Goal: Information Seeking & Learning: Learn about a topic

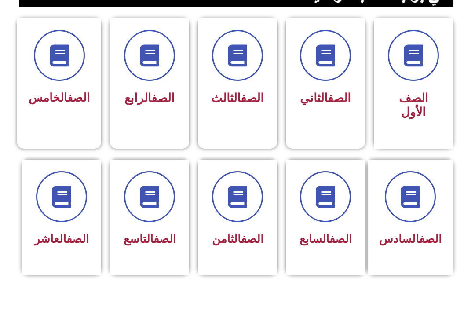
scroll to position [228, 0]
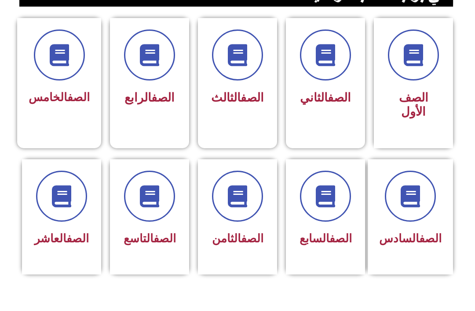
click at [169, 105] on h3 "الصف الرابع" at bounding box center [149, 98] width 56 height 14
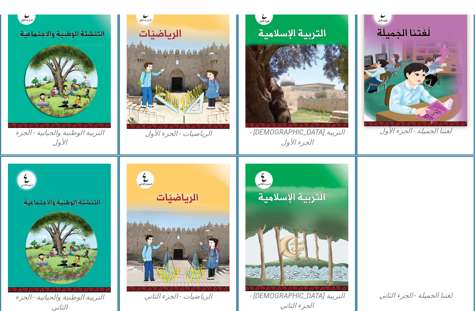
scroll to position [257, 0]
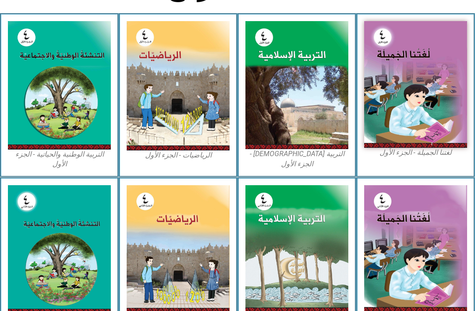
scroll to position [228, 0]
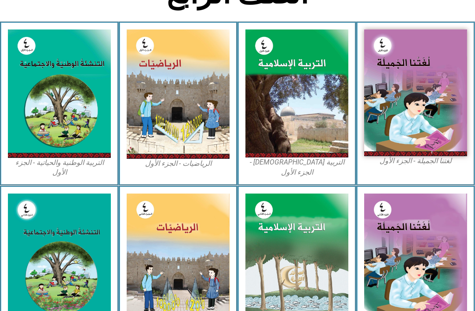
click at [60, 128] on img at bounding box center [59, 93] width 103 height 128
click at [75, 127] on img at bounding box center [59, 93] width 103 height 128
click at [82, 127] on img at bounding box center [59, 93] width 103 height 128
click at [90, 142] on img at bounding box center [59, 93] width 103 height 128
click at [61, 147] on img at bounding box center [59, 93] width 103 height 128
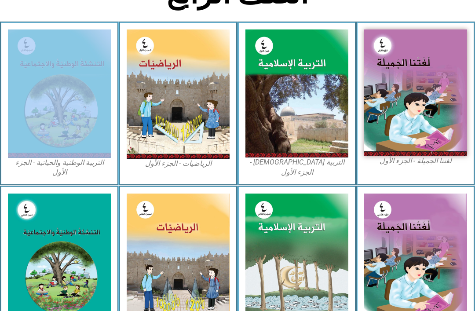
click at [51, 172] on div "التربية الوطنية والحياتية - الجزء الأول​" at bounding box center [59, 104] width 119 height 164
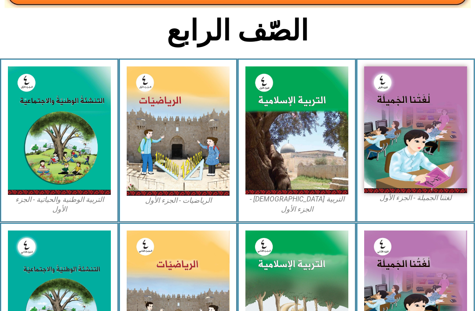
scroll to position [177, 0]
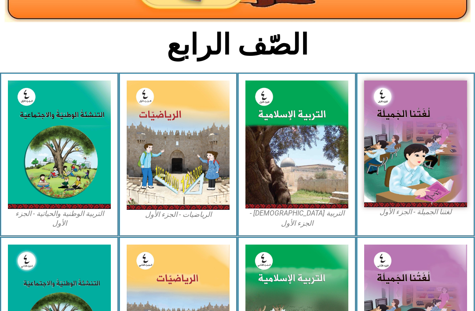
click at [43, 153] on img at bounding box center [59, 145] width 103 height 128
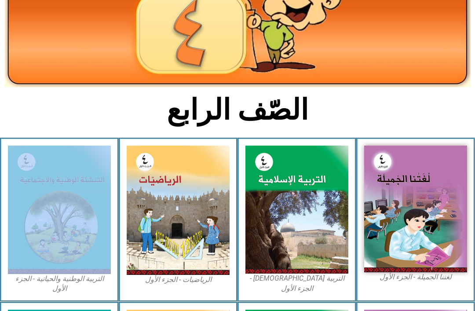
scroll to position [110, 0]
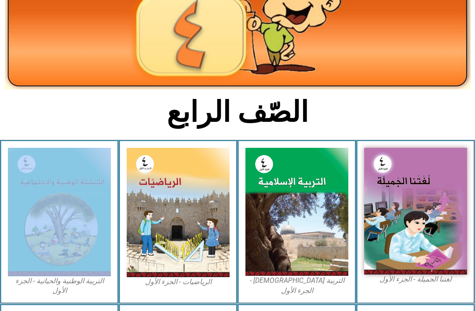
click at [158, 250] on img at bounding box center [178, 212] width 103 height 129
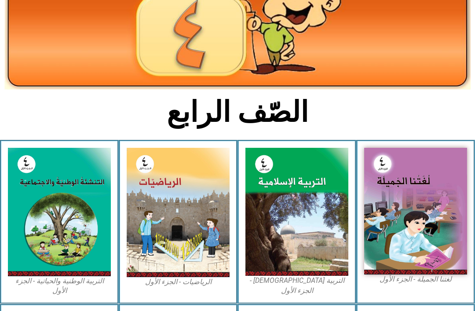
click at [151, 252] on img at bounding box center [178, 212] width 103 height 129
click at [147, 253] on img at bounding box center [178, 212] width 103 height 129
click at [149, 249] on img at bounding box center [178, 212] width 103 height 129
click at [145, 244] on img at bounding box center [178, 212] width 103 height 129
click at [136, 241] on img at bounding box center [178, 212] width 103 height 129
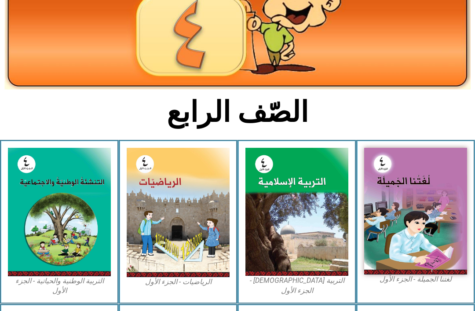
click at [130, 244] on img at bounding box center [178, 212] width 103 height 129
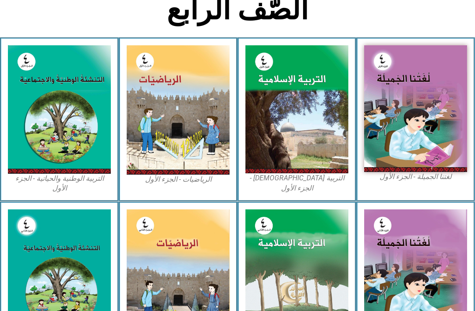
scroll to position [209, 0]
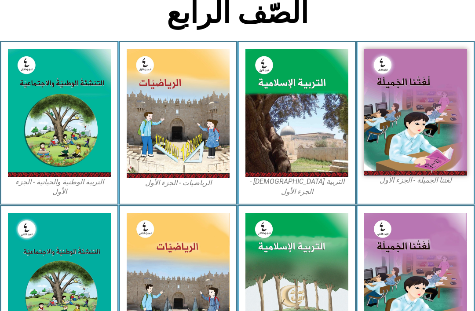
click at [8, 80] on img at bounding box center [59, 113] width 103 height 128
click at [45, 103] on img at bounding box center [59, 113] width 103 height 128
click at [47, 104] on img at bounding box center [59, 113] width 103 height 128
click at [55, 101] on img at bounding box center [59, 113] width 103 height 128
click at [54, 113] on img at bounding box center [59, 113] width 103 height 128
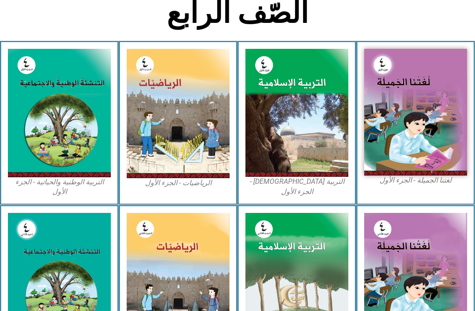
click at [19, 69] on img at bounding box center [59, 113] width 103 height 128
click at [49, 98] on img at bounding box center [59, 113] width 103 height 128
click at [56, 98] on img at bounding box center [59, 113] width 103 height 128
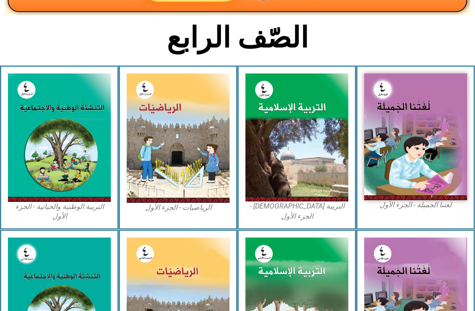
scroll to position [184, 0]
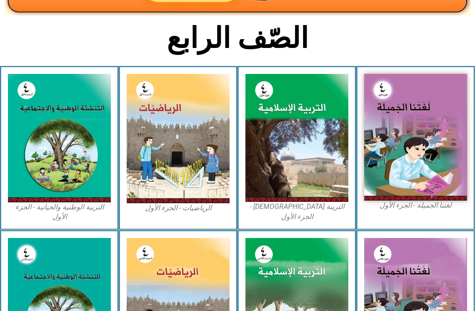
click at [102, 180] on img at bounding box center [59, 138] width 103 height 128
click at [198, 37] on h2 "الصّف الرابع" at bounding box center [237, 38] width 290 height 34
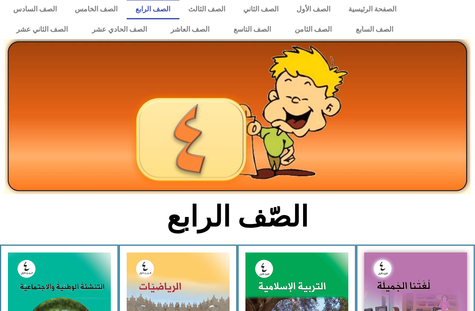
scroll to position [0, 0]
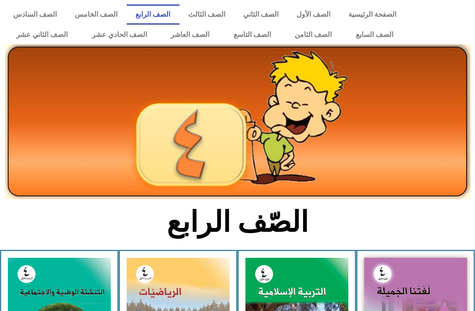
click at [379, 15] on link "الصفحة الرئيسية" at bounding box center [372, 14] width 66 height 20
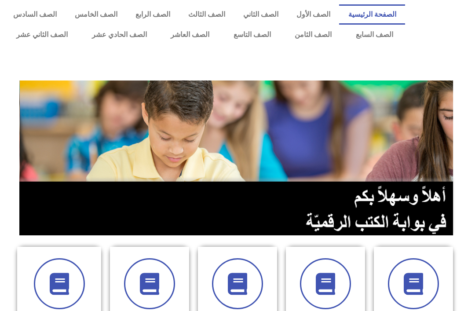
click at [152, 12] on link "الصف الرابع" at bounding box center [153, 14] width 53 height 20
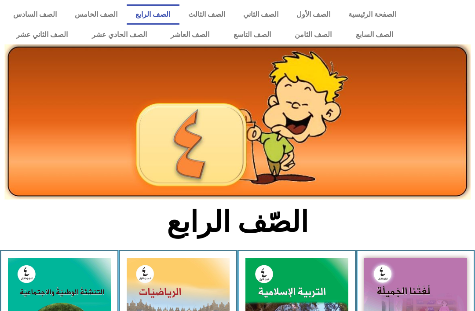
click at [376, 7] on link "الصفحة الرئيسية" at bounding box center [372, 14] width 66 height 20
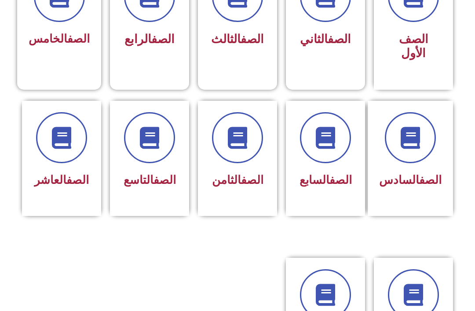
scroll to position [287, 0]
click at [149, 68] on div "الصف الرابع" at bounding box center [149, 18] width 79 height 116
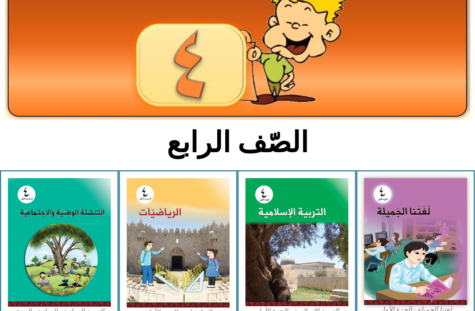
scroll to position [80, 0]
click at [60, 278] on img at bounding box center [59, 242] width 103 height 128
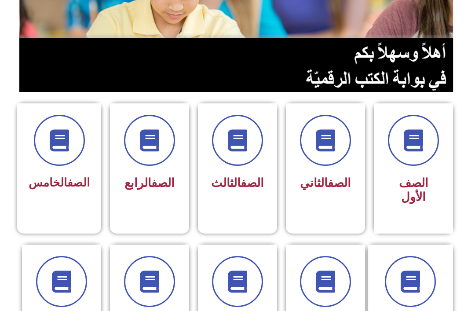
scroll to position [143, 0]
click at [138, 190] on span "الصف الرابع" at bounding box center [149, 183] width 50 height 14
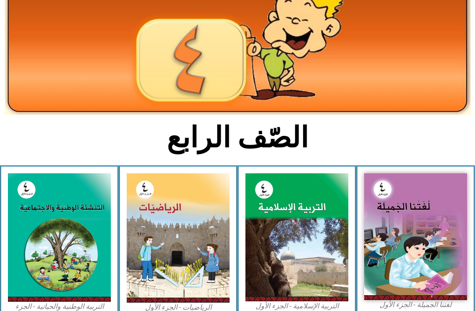
scroll to position [84, 0]
click at [57, 280] on img at bounding box center [59, 237] width 103 height 128
click at [63, 285] on img at bounding box center [59, 237] width 103 height 128
click at [39, 237] on img at bounding box center [59, 237] width 103 height 128
click at [42, 232] on img at bounding box center [59, 237] width 103 height 128
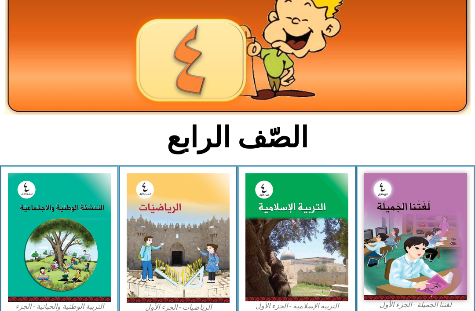
click at [49, 230] on img at bounding box center [59, 237] width 103 height 128
click at [46, 225] on img at bounding box center [59, 237] width 103 height 128
click at [38, 228] on img at bounding box center [59, 237] width 103 height 128
click at [51, 240] on img at bounding box center [59, 237] width 103 height 128
click at [432, 269] on img at bounding box center [415, 236] width 103 height 127
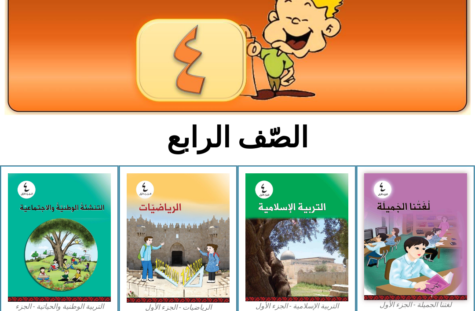
click at [415, 276] on img at bounding box center [415, 236] width 103 height 127
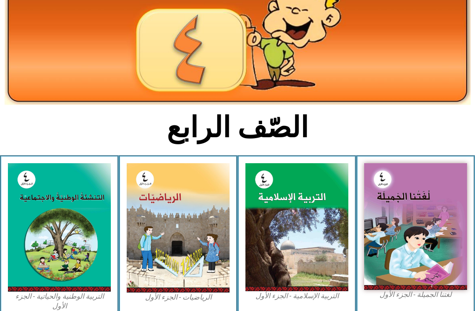
scroll to position [94, 0]
click at [49, 214] on img at bounding box center [59, 227] width 103 height 128
click at [49, 212] on img at bounding box center [59, 227] width 103 height 128
click at [426, 250] on img at bounding box center [415, 226] width 103 height 127
click at [428, 262] on img at bounding box center [415, 226] width 103 height 127
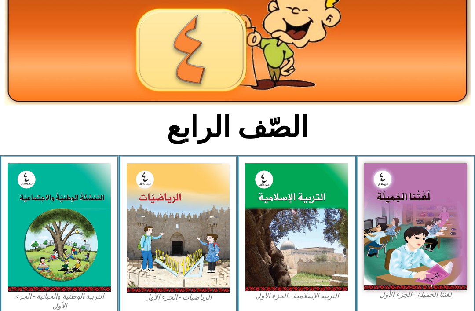
click at [431, 267] on img at bounding box center [415, 226] width 103 height 127
click at [35, 210] on img at bounding box center [59, 227] width 103 height 128
click at [70, 270] on img at bounding box center [59, 227] width 103 height 128
click at [74, 221] on img at bounding box center [59, 227] width 103 height 128
click at [71, 229] on img at bounding box center [59, 227] width 103 height 128
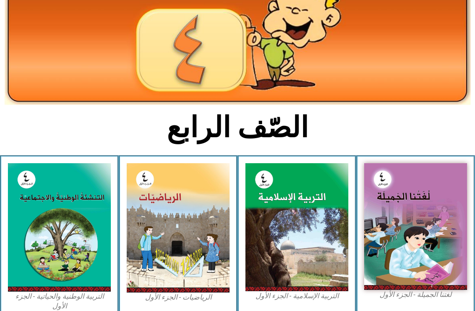
click at [68, 220] on img at bounding box center [59, 227] width 103 height 128
click at [71, 230] on img at bounding box center [59, 227] width 103 height 128
click at [79, 237] on img at bounding box center [59, 227] width 103 height 128
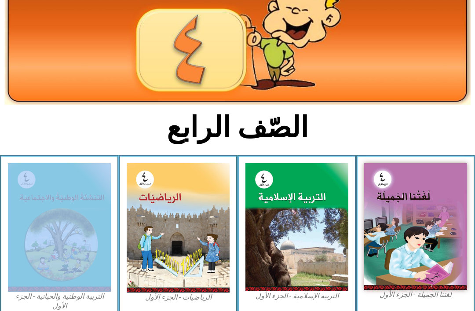
click at [191, 249] on img at bounding box center [178, 227] width 103 height 129
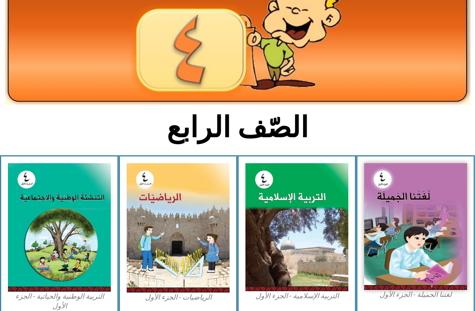
click at [88, 232] on img at bounding box center [59, 227] width 103 height 128
click at [83, 248] on img at bounding box center [59, 227] width 103 height 128
click at [72, 131] on section "الصّف الرابع" at bounding box center [237, 132] width 475 height 46
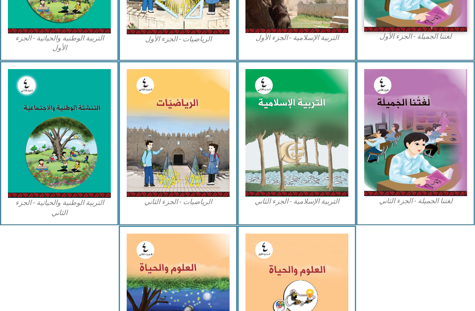
scroll to position [352, 0]
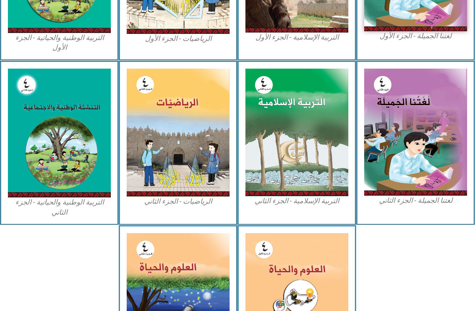
click at [57, 160] on img at bounding box center [59, 133] width 103 height 129
click at [58, 279] on img at bounding box center [59, 266] width 105 height 69
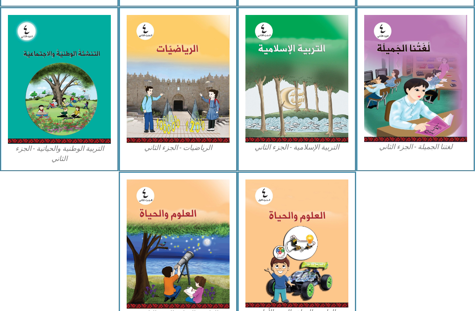
scroll to position [412, 0]
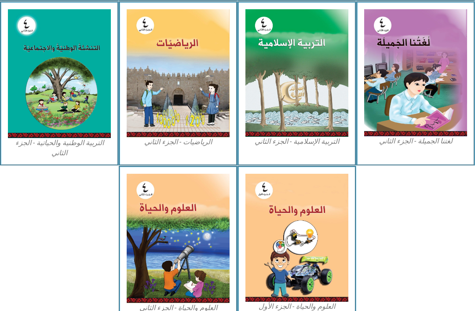
click at [430, 291] on div at bounding box center [415, 243] width 119 height 155
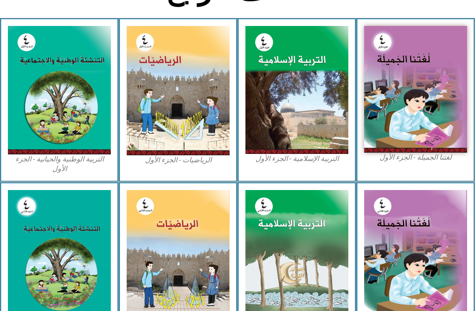
scroll to position [228, 0]
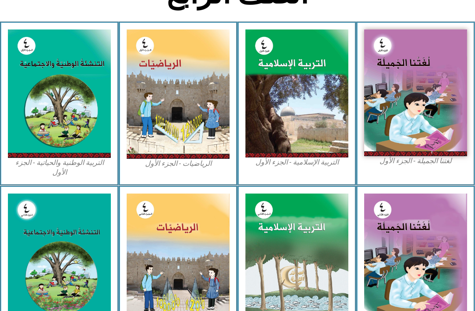
click at [65, 113] on img at bounding box center [59, 93] width 103 height 128
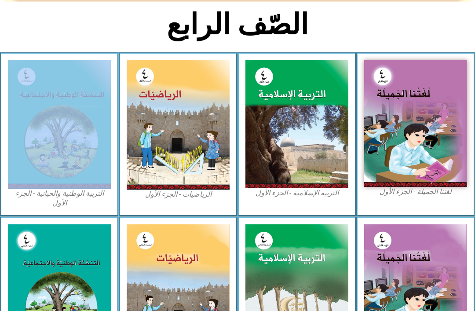
scroll to position [197, 0]
click at [109, 22] on h2 "الصّف الرابع" at bounding box center [237, 24] width 290 height 34
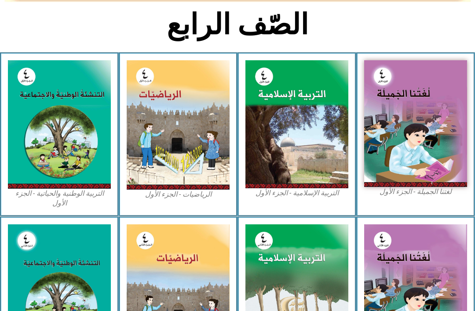
click at [109, 23] on h2 "الصّف الرابع" at bounding box center [237, 24] width 290 height 34
click at [86, 156] on img at bounding box center [59, 124] width 103 height 128
click at [72, 148] on img at bounding box center [59, 124] width 103 height 128
click at [388, 36] on section "الصّف الرابع" at bounding box center [237, 30] width 475 height 46
click at [391, 31] on section "الصّف الرابع" at bounding box center [237, 30] width 475 height 46
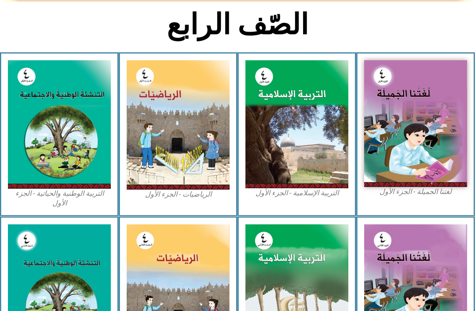
click at [387, 25] on section "الصّف الرابع" at bounding box center [237, 30] width 475 height 46
click at [385, 23] on section "الصّف الرابع" at bounding box center [237, 30] width 475 height 46
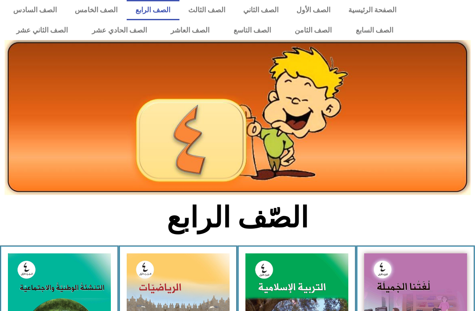
scroll to position [0, 0]
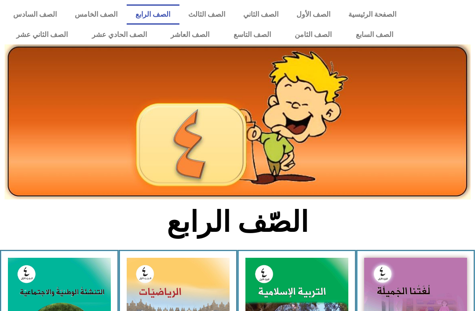
click at [389, 11] on link "الصفحة الرئيسية" at bounding box center [372, 14] width 66 height 20
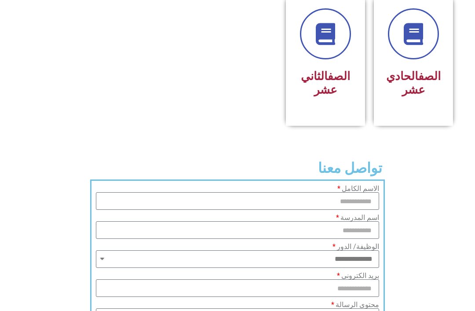
scroll to position [701, 0]
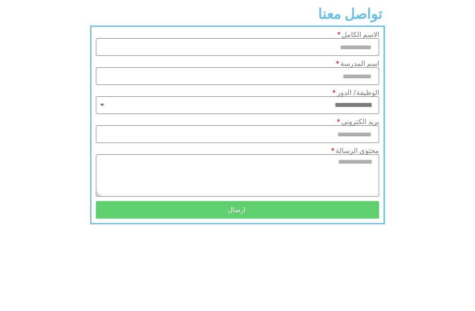
click at [301, 218] on button "ارسال" at bounding box center [237, 210] width 283 height 18
type input "*"
type input "*****"
click at [358, 85] on input "اسم المدرسة" at bounding box center [237, 76] width 283 height 18
type input "****"
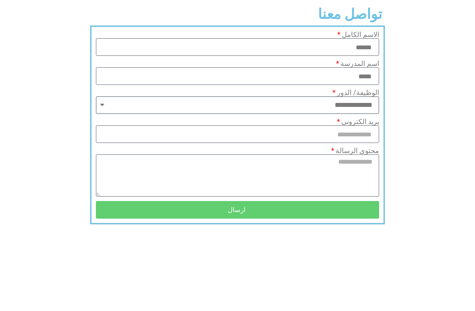
click at [365, 114] on select "**********" at bounding box center [237, 105] width 283 height 18
select select "******"
click at [367, 56] on input "*****" at bounding box center [237, 47] width 283 height 18
type input "*"
click at [363, 85] on input "****" at bounding box center [237, 76] width 283 height 18
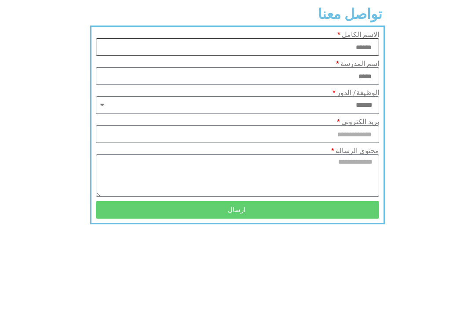
click at [341, 56] on input "*****" at bounding box center [237, 47] width 283 height 18
type input "**********"
click at [360, 85] on input "****" at bounding box center [237, 76] width 283 height 18
type input "*"
type input "*******"
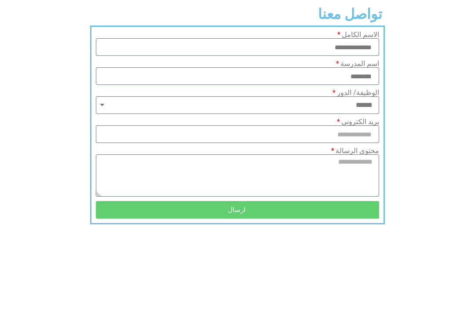
click at [366, 114] on select "**********" at bounding box center [237, 105] width 283 height 18
click at [367, 143] on input "بريد الكتروني" at bounding box center [237, 134] width 283 height 18
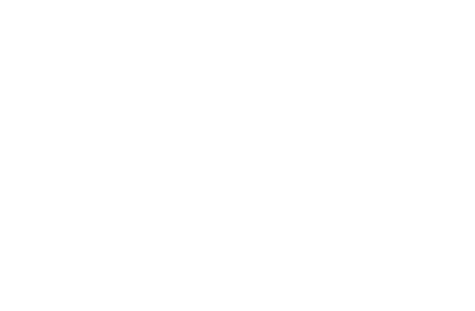
scroll to position [190, 0]
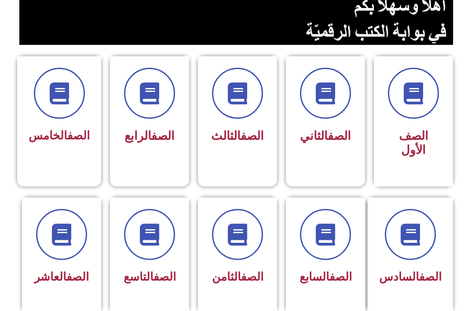
type input "********"
click at [7, 95] on section "الصف الأول الصف الثاني الصف الثالث الصف الرابع الصف الخامس" at bounding box center [237, 115] width 475 height 141
click at [11, 102] on section "الصف الأول الصف الثاني الصف الثالث الصف الرابع الصف الخامس" at bounding box center [237, 115] width 475 height 141
click at [151, 147] on div "الصف الرابع" at bounding box center [149, 136] width 56 height 22
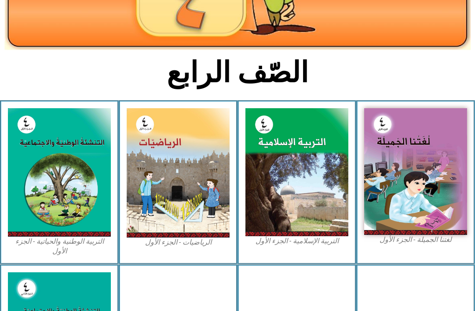
scroll to position [149, 0]
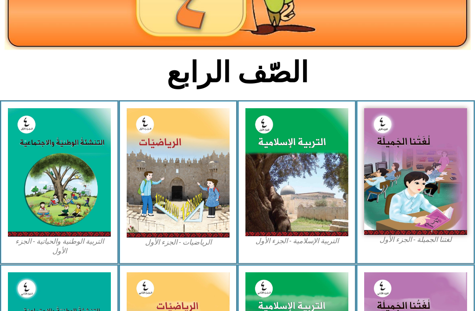
click at [74, 217] on img at bounding box center [59, 172] width 103 height 128
click at [61, 209] on img at bounding box center [59, 172] width 103 height 128
click at [63, 210] on img at bounding box center [59, 172] width 103 height 128
click at [63, 212] on img at bounding box center [59, 172] width 103 height 128
click at [65, 217] on img at bounding box center [59, 172] width 103 height 128
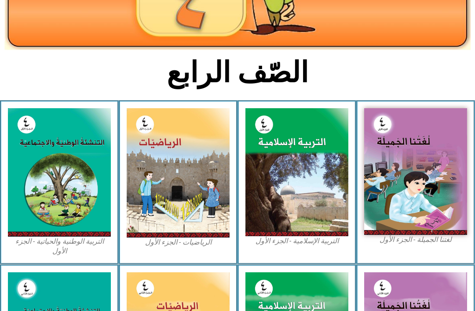
click at [54, 204] on img at bounding box center [59, 172] width 103 height 128
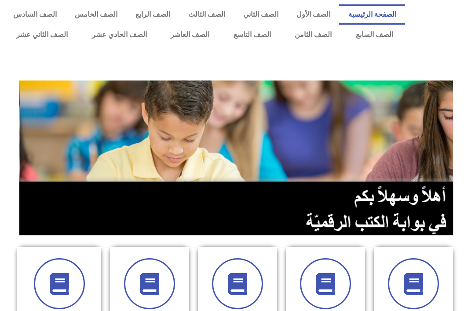
click at [315, 8] on link "الصف الأول" at bounding box center [313, 14] width 52 height 20
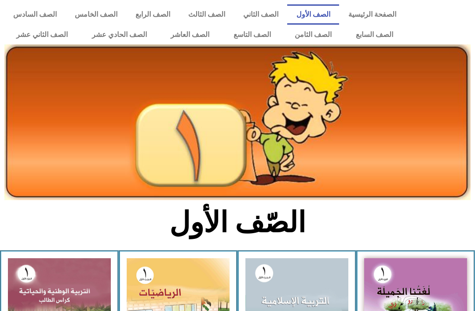
click at [255, 19] on link "الصف الثاني" at bounding box center [260, 14] width 53 height 20
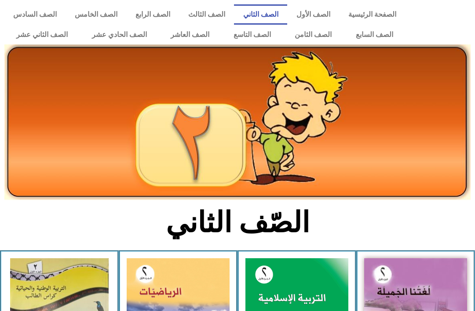
click at [197, 18] on link "الصف الثالث" at bounding box center [206, 14] width 55 height 20
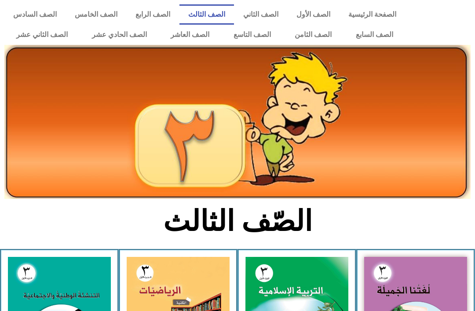
click at [152, 18] on link "الصف الرابع" at bounding box center [153, 14] width 53 height 20
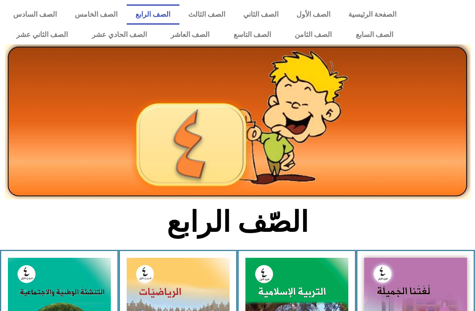
click at [90, 8] on link "الصف الخامس" at bounding box center [96, 14] width 61 height 20
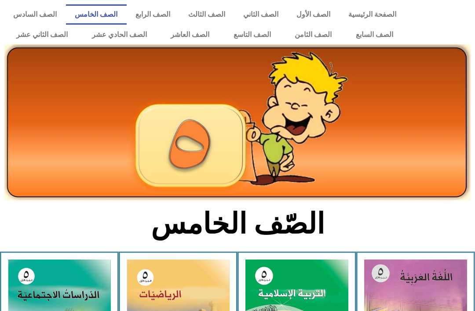
click at [35, 17] on link "الصف السادس" at bounding box center [35, 14] width 62 height 20
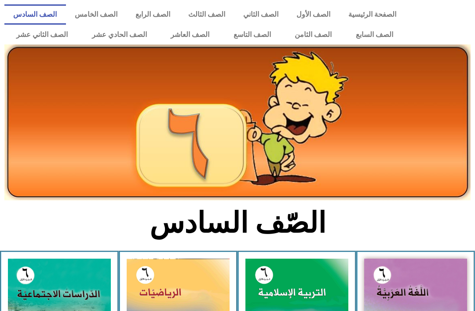
click at [382, 34] on link "الصف السابع" at bounding box center [374, 35] width 62 height 20
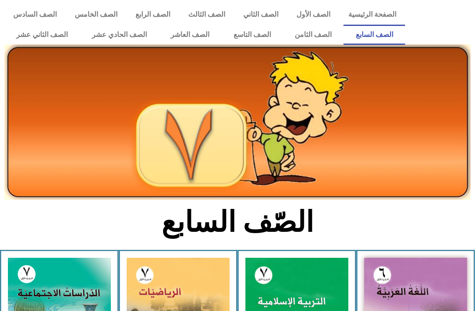
click at [310, 38] on link "الصف الثامن" at bounding box center [313, 35] width 61 height 20
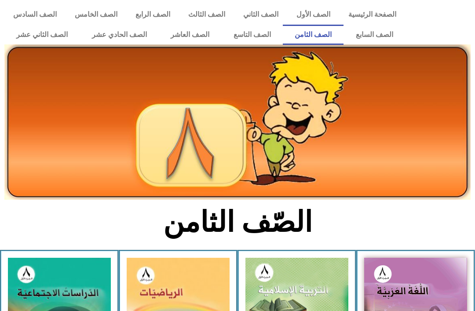
click at [182, 39] on link "الصف العاشر" at bounding box center [190, 35] width 63 height 20
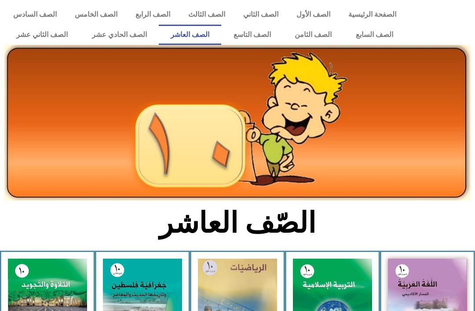
click at [127, 38] on link "الصف الحادي عشر" at bounding box center [119, 35] width 79 height 20
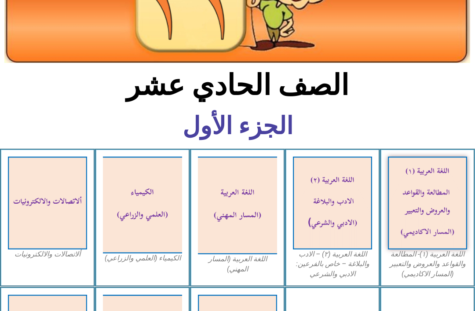
scroll to position [130, 0]
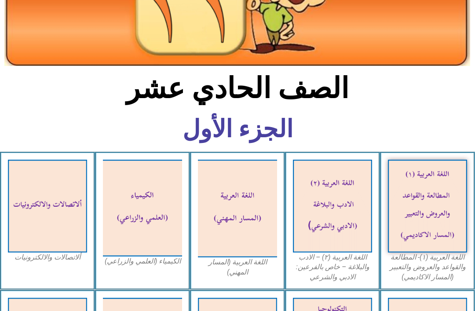
click at [418, 186] on img at bounding box center [427, 206] width 79 height 93
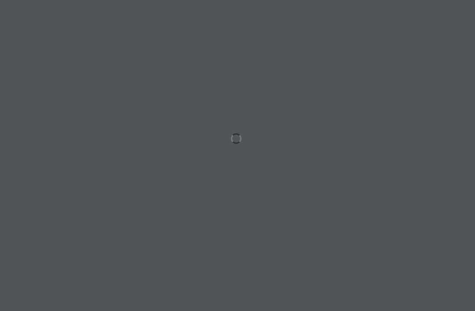
click at [473, 120] on div at bounding box center [237, 155] width 475 height 311
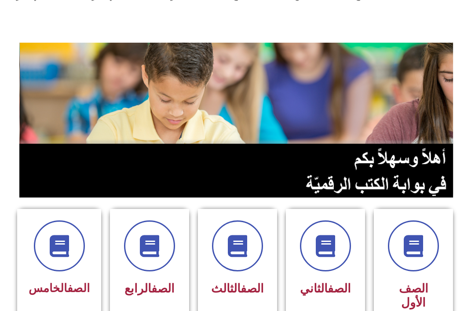
scroll to position [38, 0]
